Goal: Task Accomplishment & Management: Manage account settings

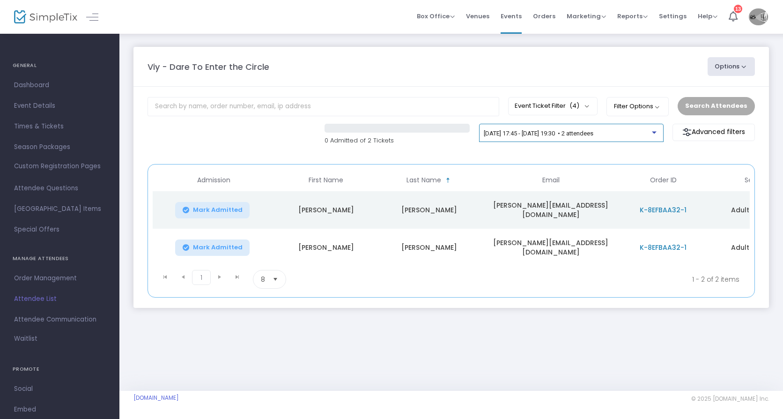
click at [658, 131] on div at bounding box center [655, 129] width 7 height 7
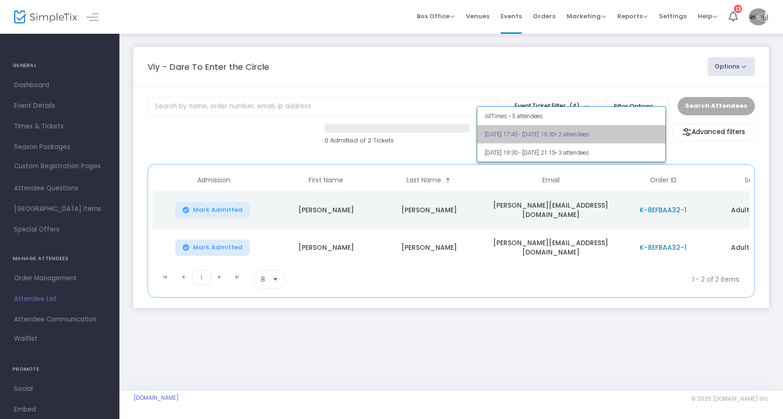
click at [589, 132] on span "• 2 attendees" at bounding box center [572, 134] width 34 height 7
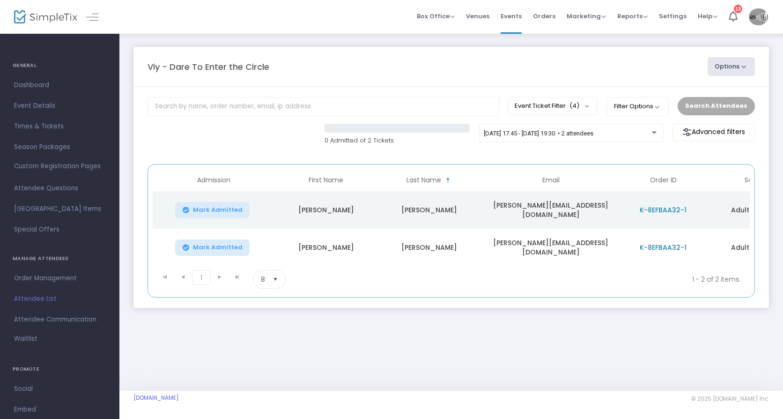
click at [754, 18] on img at bounding box center [758, 16] width 19 height 17
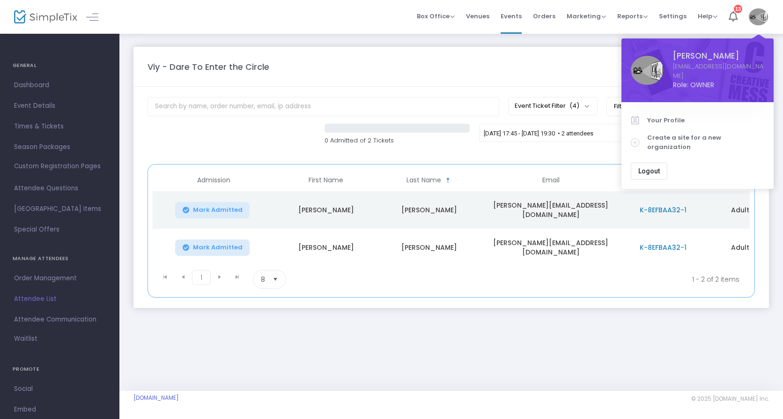
click at [655, 167] on span "Logout" at bounding box center [649, 170] width 22 height 7
